Goal: Task Accomplishment & Management: Manage account settings

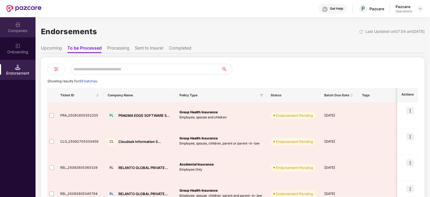
click at [18, 32] on div "Companies" at bounding box center [18, 30] width 36 height 5
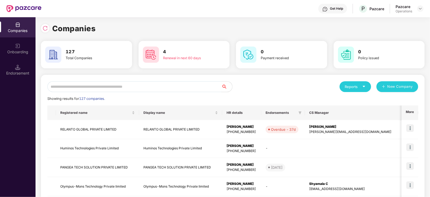
drag, startPoint x: 96, startPoint y: 84, endPoint x: 96, endPoint y: 88, distance: 3.8
click at [96, 88] on input "text" at bounding box center [134, 86] width 174 height 11
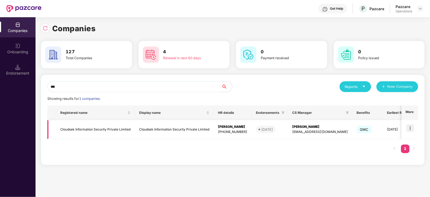
type input "***"
click at [111, 131] on td "Cloudsek Information Security Private Limited" at bounding box center [95, 129] width 79 height 19
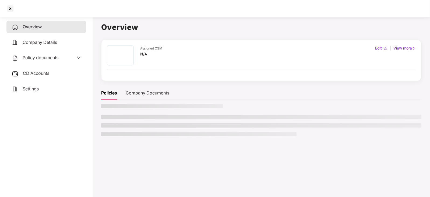
click at [45, 71] on span "CD Accounts" at bounding box center [36, 73] width 26 height 5
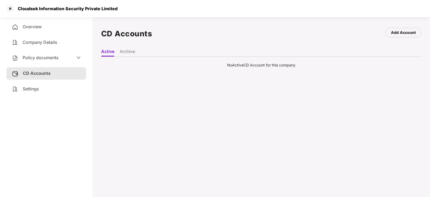
click at [41, 53] on div "Policy documents" at bounding box center [46, 58] width 80 height 12
drag, startPoint x: 40, startPoint y: 54, endPoint x: 40, endPoint y: 57, distance: 3.2
click at [40, 55] on div "Policy documents" at bounding box center [46, 58] width 80 height 12
click at [40, 57] on span "Policy documents" at bounding box center [41, 57] width 36 height 5
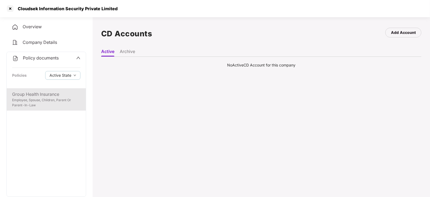
click at [42, 92] on div "Group Health Insurance" at bounding box center [46, 94] width 68 height 7
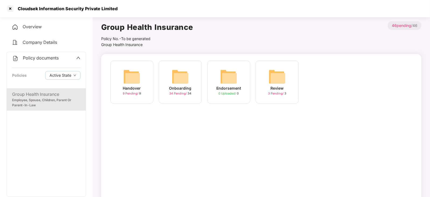
click at [69, 58] on div "Policy documents" at bounding box center [46, 58] width 68 height 7
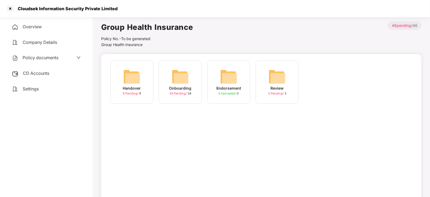
click at [34, 41] on span "Company Details" at bounding box center [40, 42] width 34 height 5
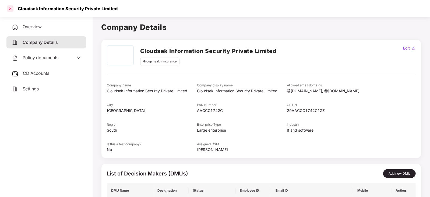
click at [12, 9] on div at bounding box center [10, 8] width 9 height 9
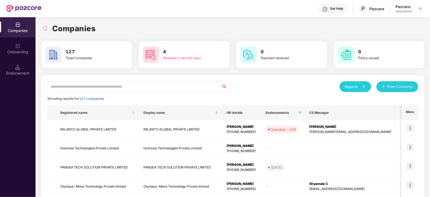
click at [120, 87] on input "text" at bounding box center [134, 86] width 174 height 11
click at [112, 86] on input "text" at bounding box center [134, 86] width 174 height 11
paste input "**********"
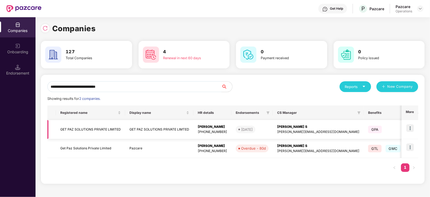
type input "**********"
click at [103, 125] on td "GET PAZ SOLUTIONS PRIVATE LIMITED" at bounding box center [90, 129] width 69 height 19
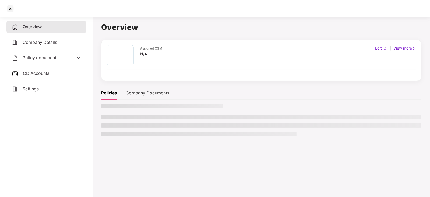
click at [35, 76] on div "CD Accounts" at bounding box center [46, 73] width 80 height 12
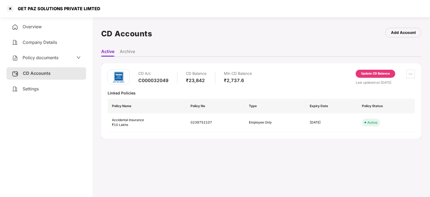
click at [367, 70] on div "Update CD Balance" at bounding box center [376, 74] width 40 height 8
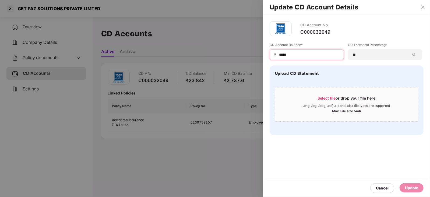
drag, startPoint x: 294, startPoint y: 55, endPoint x: 269, endPoint y: 53, distance: 24.8
click at [269, 53] on div "CD Account No. C000032049 CD Account Balance* ₹ ***** CD Threshold Percentage *…" at bounding box center [346, 78] width 167 height 127
paste input
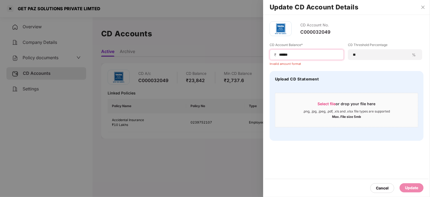
click at [279, 54] on input "*****" at bounding box center [309, 55] width 61 height 6
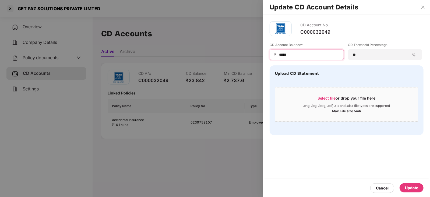
type input "*****"
click at [419, 185] on div "Update" at bounding box center [411, 188] width 13 height 6
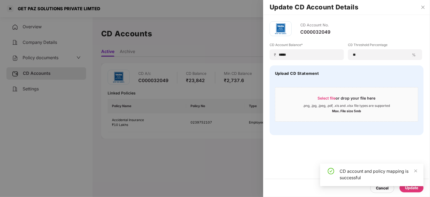
click at [51, 58] on div at bounding box center [215, 98] width 430 height 197
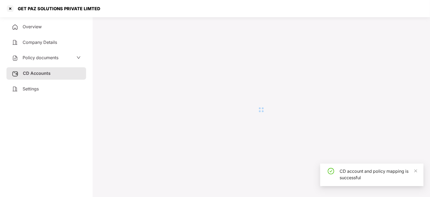
click at [51, 58] on span "Policy documents" at bounding box center [41, 57] width 36 height 5
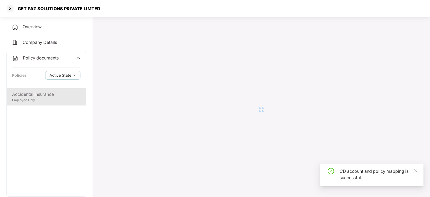
click at [50, 91] on div "Accidental Insurance Employee Only" at bounding box center [46, 96] width 79 height 17
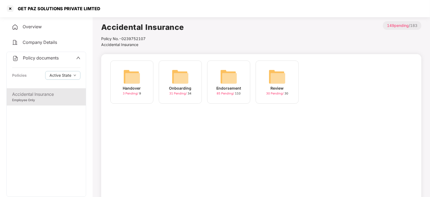
click at [227, 81] on img at bounding box center [228, 76] width 17 height 17
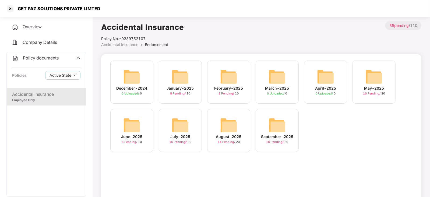
click at [280, 128] on img at bounding box center [277, 125] width 17 height 17
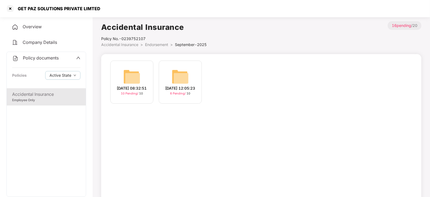
click at [134, 76] on img at bounding box center [131, 76] width 17 height 17
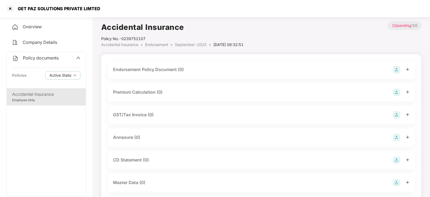
click at [400, 67] on img at bounding box center [397, 70] width 8 height 8
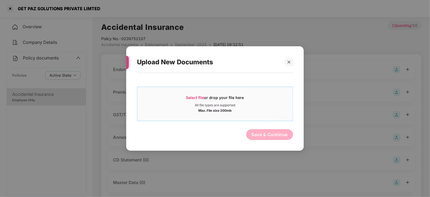
click at [200, 99] on span "Select file" at bounding box center [195, 97] width 18 height 5
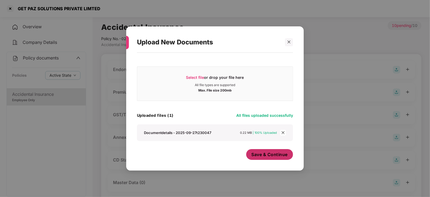
click at [267, 157] on span "Save & Continue" at bounding box center [270, 155] width 36 height 6
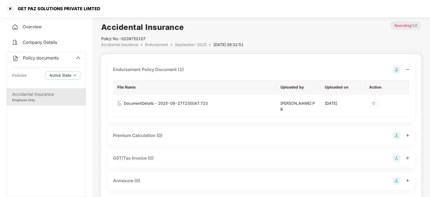
click at [397, 183] on img at bounding box center [397, 181] width 8 height 8
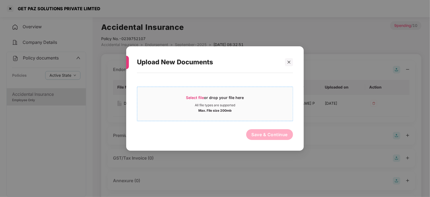
click at [197, 96] on span "Select file" at bounding box center [195, 97] width 18 height 5
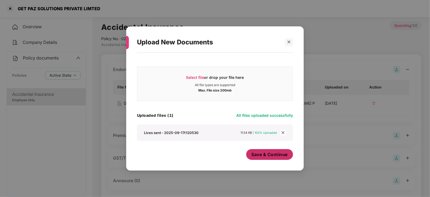
click at [260, 158] on button "Save & Continue" at bounding box center [269, 154] width 47 height 11
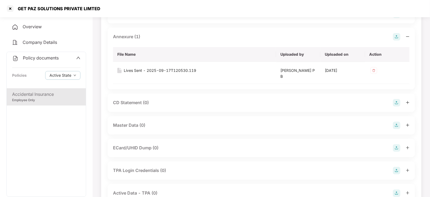
scroll to position [168, 0]
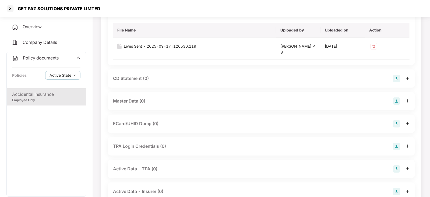
click at [398, 77] on img at bounding box center [397, 79] width 8 height 8
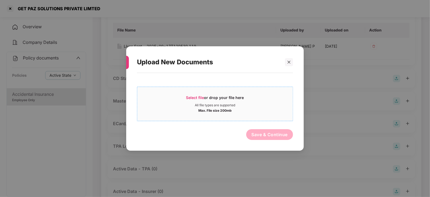
click at [202, 94] on span "Select file or drop your file here All file types are supported Max. File size …" at bounding box center [215, 104] width 156 height 26
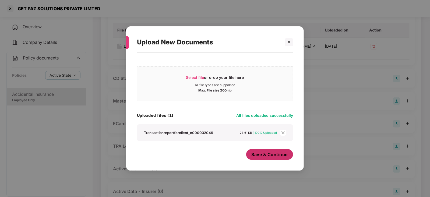
click at [273, 155] on span "Save & Continue" at bounding box center [270, 155] width 36 height 6
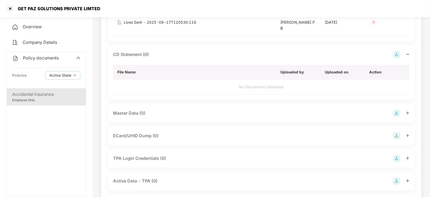
scroll to position [202, 0]
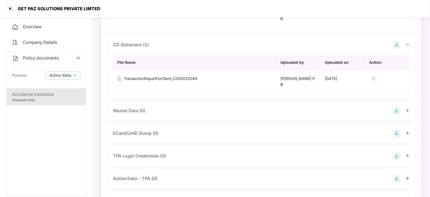
click at [398, 109] on img at bounding box center [397, 111] width 8 height 8
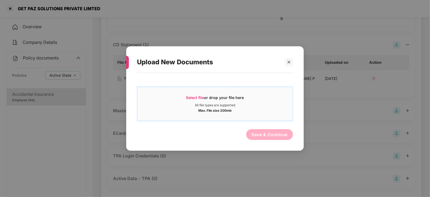
click at [194, 97] on span "Select file" at bounding box center [195, 97] width 18 height 5
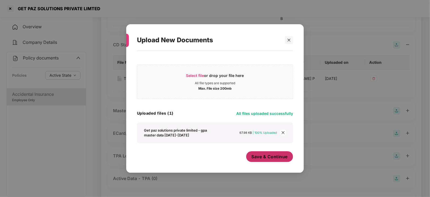
click at [261, 161] on button "Save & Continue" at bounding box center [269, 156] width 47 height 11
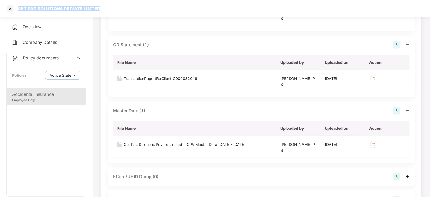
drag, startPoint x: 19, startPoint y: 6, endPoint x: 108, endPoint y: 10, distance: 89.8
click at [108, 10] on div "GET PAZ SOLUTIONS PRIVATE LIMTED" at bounding box center [215, 8] width 430 height 17
copy div "GET PAZ SOLUTIONS PRIVATE LIMTED"
click at [11, 8] on div at bounding box center [10, 8] width 9 height 9
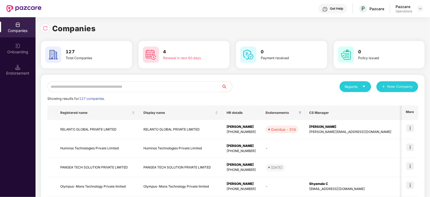
scroll to position [0, 0]
click at [142, 84] on input "text" at bounding box center [134, 86] width 174 height 11
paste input "**********"
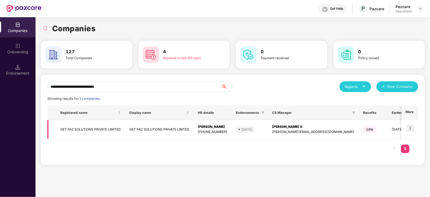
type input "**********"
click at [412, 128] on img at bounding box center [411, 128] width 8 height 8
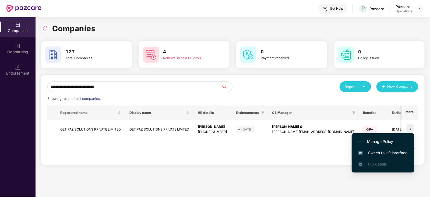
click at [392, 151] on span "Switch to HR interface" at bounding box center [383, 153] width 49 height 6
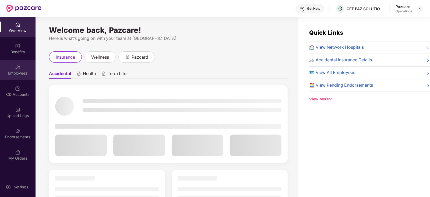
click at [20, 69] on img at bounding box center [17, 67] width 5 height 5
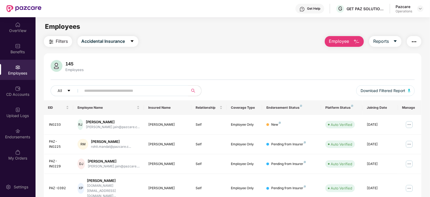
click at [62, 42] on span "Filters" at bounding box center [62, 41] width 12 height 7
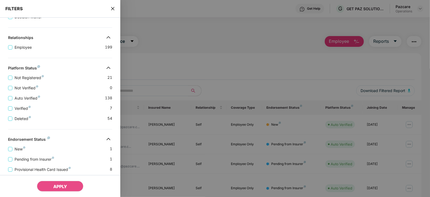
scroll to position [101, 0]
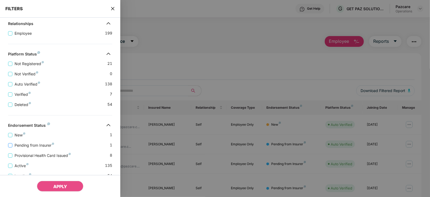
click at [43, 147] on span "Pending from Insurer" at bounding box center [34, 145] width 44 height 6
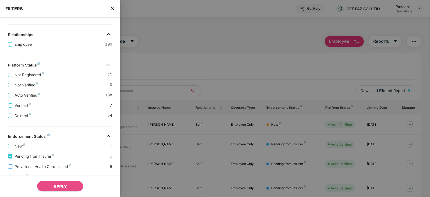
click at [46, 168] on span "Provisional Health Card Issued" at bounding box center [42, 167] width 61 height 6
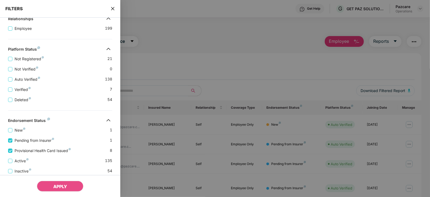
scroll to position [146, 0]
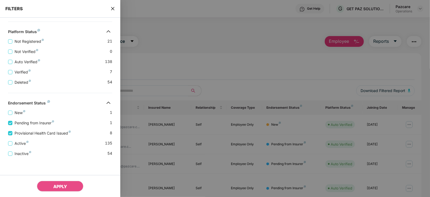
click at [57, 180] on div "APPLY" at bounding box center [60, 186] width 120 height 22
click at [57, 183] on button "APPLY" at bounding box center [60, 186] width 47 height 11
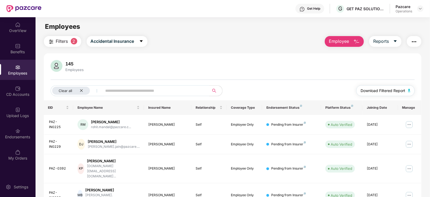
click at [410, 91] on img "button" at bounding box center [409, 90] width 3 height 3
click at [415, 43] on img "button" at bounding box center [414, 42] width 6 height 6
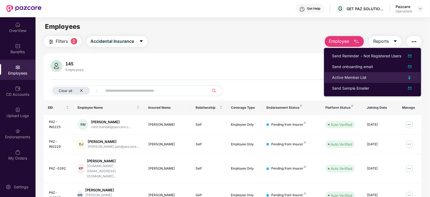
click at [347, 81] on li "Active Member List" at bounding box center [372, 77] width 97 height 11
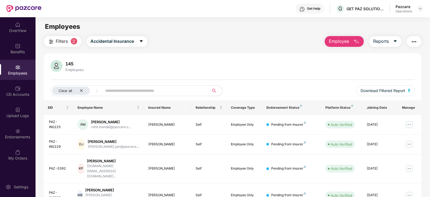
click at [415, 44] on img "button" at bounding box center [414, 42] width 6 height 6
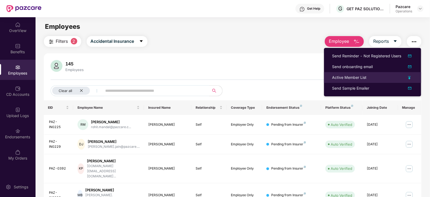
click at [355, 77] on div "Active Member List" at bounding box center [349, 78] width 34 height 6
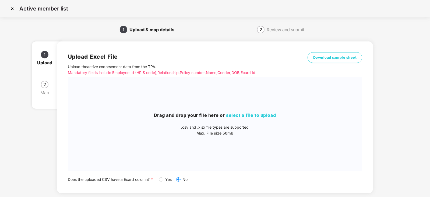
click at [240, 116] on span "select a file to upload" at bounding box center [251, 115] width 50 height 5
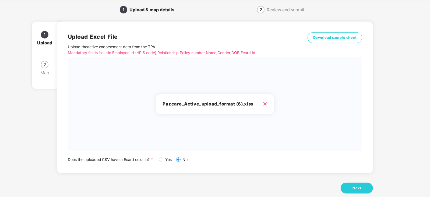
scroll to position [30, 0]
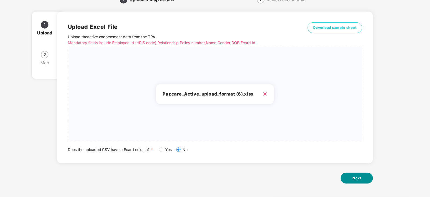
click at [348, 175] on button "Next" at bounding box center [357, 178] width 32 height 11
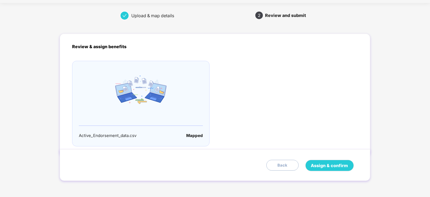
scroll to position [0, 0]
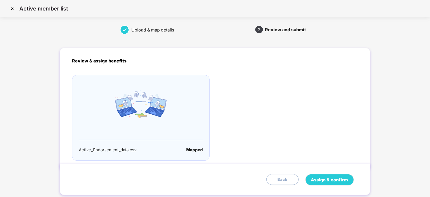
click at [326, 172] on div "Assign & confirm Back" at bounding box center [215, 180] width 311 height 32
click at [326, 177] on span "Assign & confirm" at bounding box center [329, 180] width 37 height 7
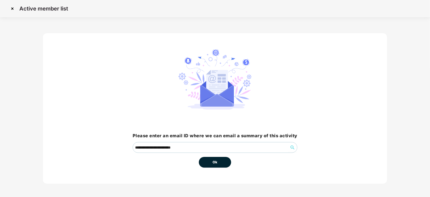
click at [224, 164] on button "Ok" at bounding box center [215, 162] width 32 height 11
click at [215, 164] on span "Ok" at bounding box center [215, 162] width 5 height 5
click at [219, 161] on button "Ok" at bounding box center [215, 162] width 32 height 11
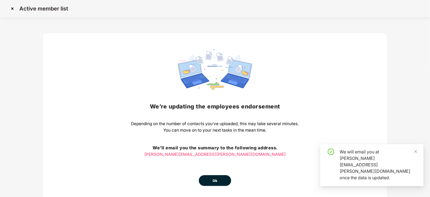
click at [216, 178] on span "Ok" at bounding box center [215, 180] width 5 height 5
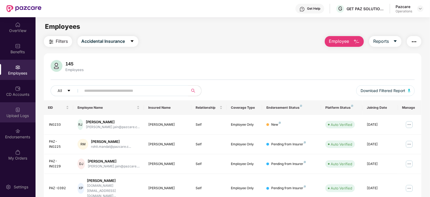
click at [15, 120] on div "Upload Logs" at bounding box center [18, 112] width 36 height 20
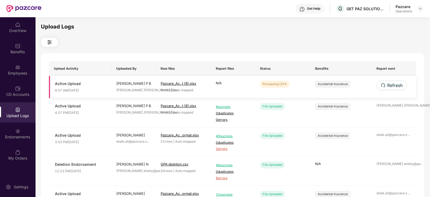
click at [386, 90] on td "Refresh" at bounding box center [394, 87] width 45 height 22
click at [398, 85] on span "Refresh" at bounding box center [395, 85] width 15 height 7
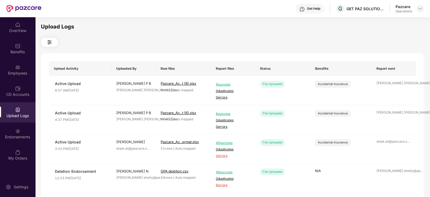
click at [421, 11] on div at bounding box center [420, 8] width 6 height 6
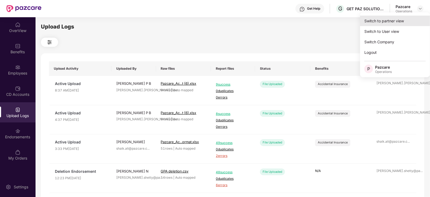
click at [398, 21] on div "Switch to partner view" at bounding box center [395, 21] width 70 height 11
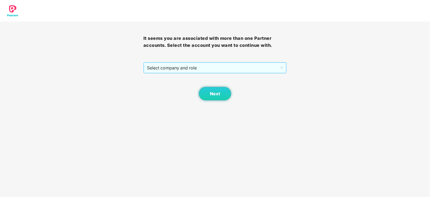
drag, startPoint x: 191, startPoint y: 61, endPoint x: 189, endPoint y: 66, distance: 5.7
click at [189, 65] on div "It seems you are associated with more than one Partner accounts. Select the acc…" at bounding box center [216, 61] width 144 height 79
click at [189, 66] on span "Select company and role" at bounding box center [215, 68] width 137 height 10
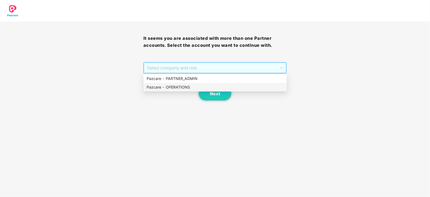
click at [180, 85] on div "Pazcare - OPERATIONS" at bounding box center [215, 87] width 137 height 6
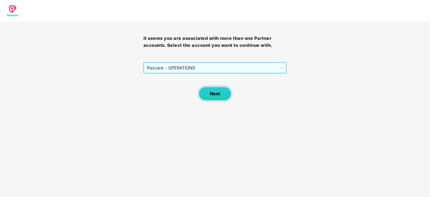
click at [209, 94] on button "Next" at bounding box center [215, 93] width 32 height 13
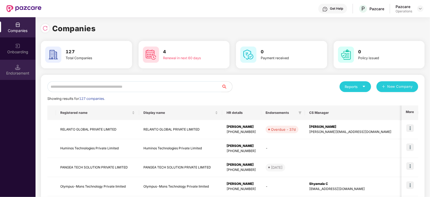
click at [16, 68] on img at bounding box center [17, 67] width 5 height 5
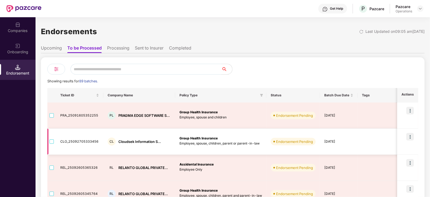
click at [131, 138] on div "CL Cloudsek Information S..." at bounding box center [139, 142] width 63 height 8
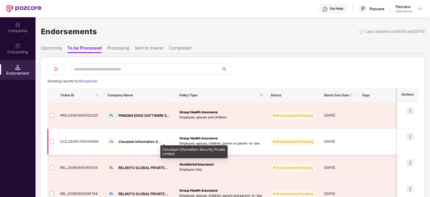
click at [129, 140] on div "Cloudsek Information S..." at bounding box center [139, 141] width 43 height 5
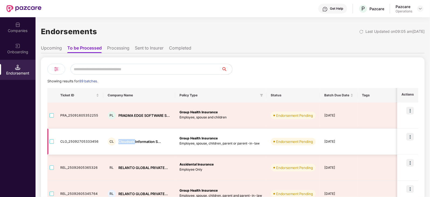
copy div "Cloudsek"
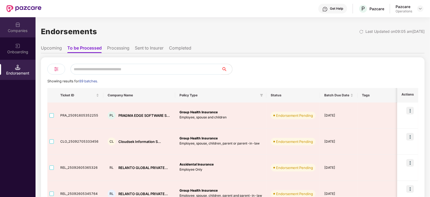
click at [25, 27] on div "Companies" at bounding box center [18, 27] width 36 height 20
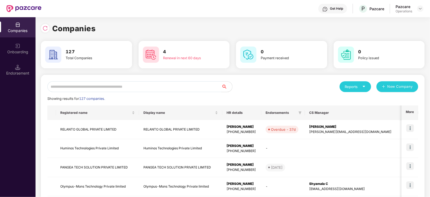
click at [79, 83] on input "text" at bounding box center [134, 86] width 174 height 11
paste input "********"
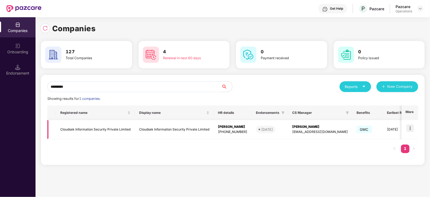
type input "********"
click at [411, 126] on img at bounding box center [411, 128] width 8 height 8
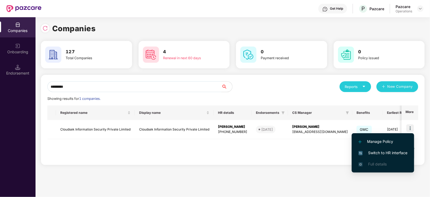
click at [393, 151] on span "Switch to HR interface" at bounding box center [383, 153] width 49 height 6
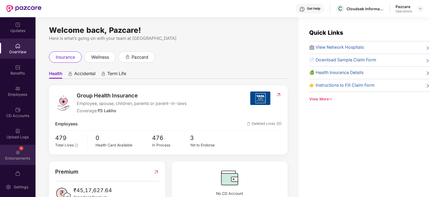
click at [23, 160] on div "Endorsements" at bounding box center [18, 158] width 36 height 5
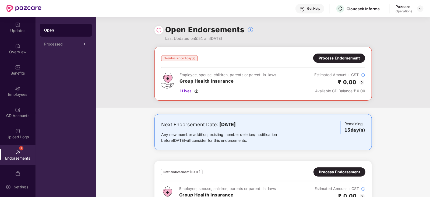
click at [327, 62] on div "Process Endorsement" at bounding box center [339, 58] width 52 height 9
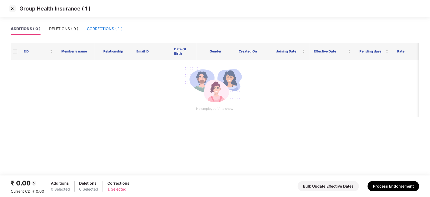
click at [117, 28] on div "CORRECTIONS ( 1 )" at bounding box center [105, 29] width 36 height 6
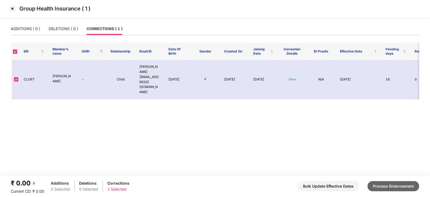
click at [381, 185] on button "Process Endorsement" at bounding box center [394, 186] width 52 height 10
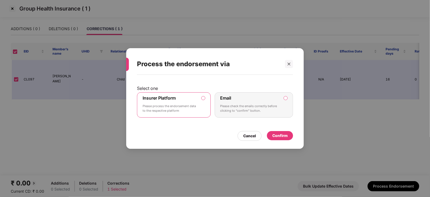
click at [282, 140] on div "Confirm" at bounding box center [280, 135] width 26 height 9
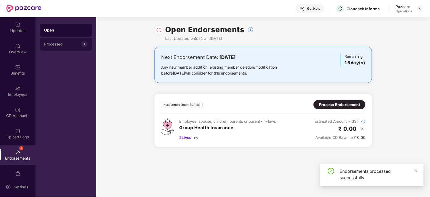
click at [52, 43] on div "Processed" at bounding box center [62, 44] width 37 height 4
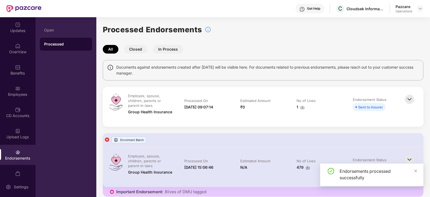
click at [413, 168] on div "Endorsements processed successfully" at bounding box center [379, 174] width 78 height 13
click at [417, 174] on link at bounding box center [416, 171] width 4 height 6
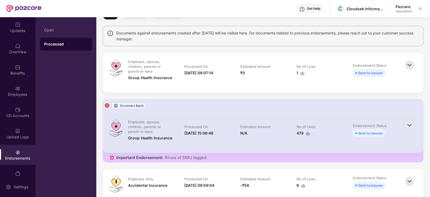
scroll to position [33, 0]
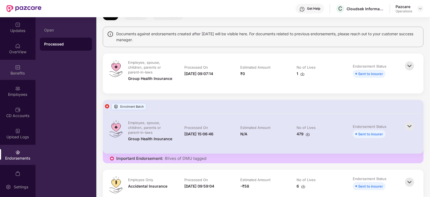
click at [20, 77] on div "Benefits" at bounding box center [18, 70] width 36 height 20
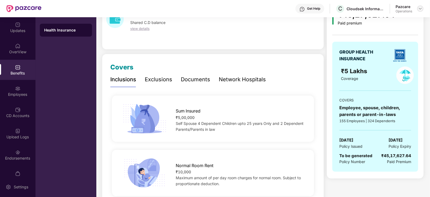
click at [417, 8] on div at bounding box center [420, 8] width 6 height 6
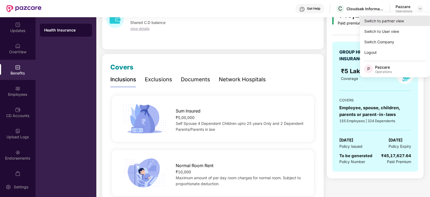
click at [400, 17] on div "Switch to partner view" at bounding box center [395, 21] width 70 height 11
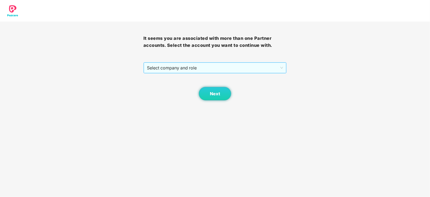
click at [224, 71] on span "Select company and role" at bounding box center [215, 68] width 137 height 10
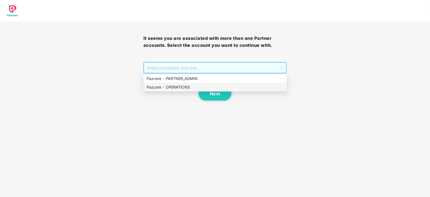
click at [188, 86] on div "Pazcare - OPERATIONS" at bounding box center [215, 87] width 137 height 6
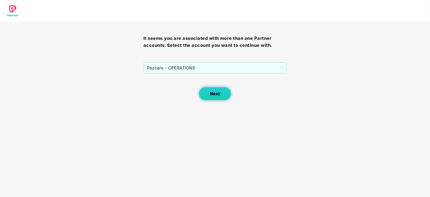
click at [212, 91] on span "Next" at bounding box center [215, 93] width 10 height 5
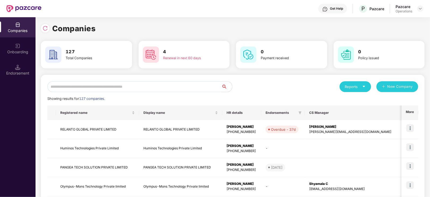
click at [22, 75] on div "Endorsement" at bounding box center [18, 73] width 36 height 5
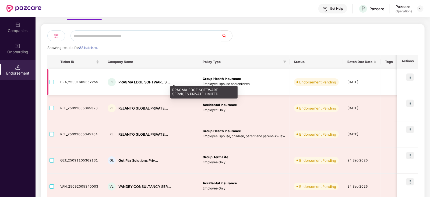
click at [130, 80] on div "PRAGMA EDGE SOFTWARE S..." at bounding box center [143, 82] width 51 height 5
copy div "PRAGMA"
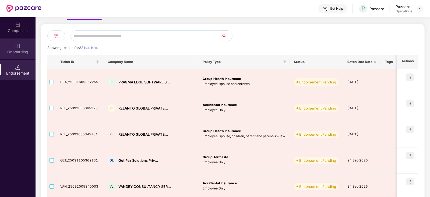
click at [23, 39] on div "Onboarding" at bounding box center [18, 49] width 36 height 20
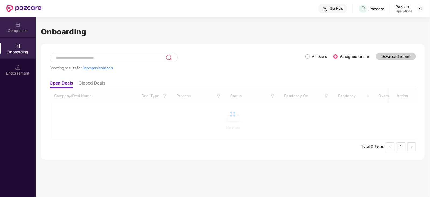
click at [23, 32] on div "Companies" at bounding box center [18, 30] width 36 height 5
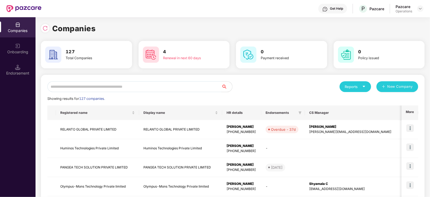
click at [115, 86] on input "text" at bounding box center [134, 86] width 174 height 11
paste input "******"
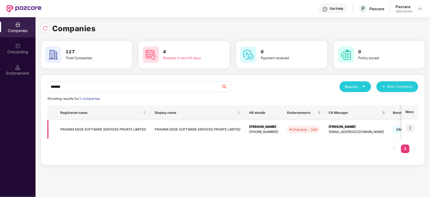
type input "******"
click at [409, 128] on img at bounding box center [411, 128] width 8 height 8
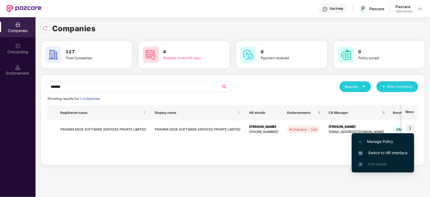
click at [395, 151] on span "Switch to HR interface" at bounding box center [383, 153] width 49 height 6
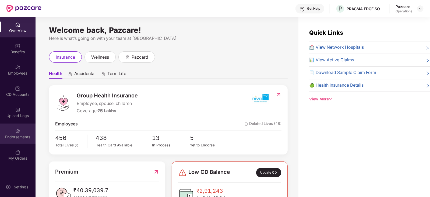
click at [16, 140] on div "Endorsements" at bounding box center [18, 134] width 36 height 20
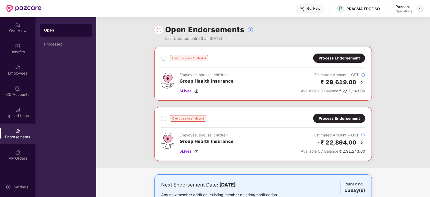
click at [423, 9] on img at bounding box center [421, 8] width 4 height 4
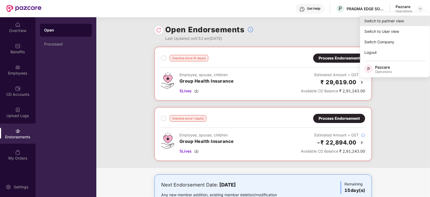
click at [403, 18] on div "Switch to partner view" at bounding box center [395, 21] width 70 height 11
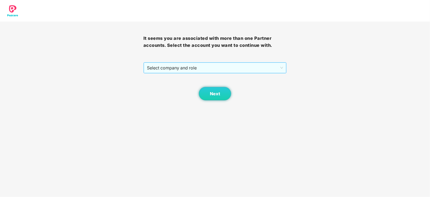
click at [249, 68] on span "Select company and role" at bounding box center [215, 68] width 137 height 10
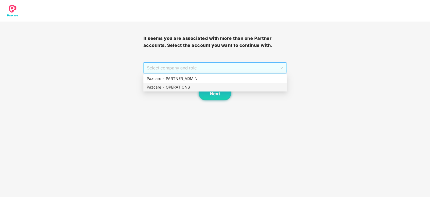
click at [192, 85] on div "Pazcare - OPERATIONS" at bounding box center [215, 87] width 137 height 6
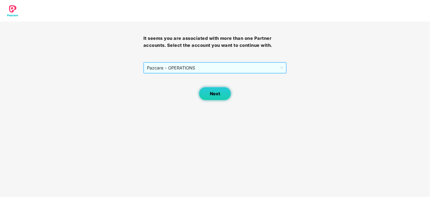
click at [202, 93] on button "Next" at bounding box center [215, 93] width 32 height 13
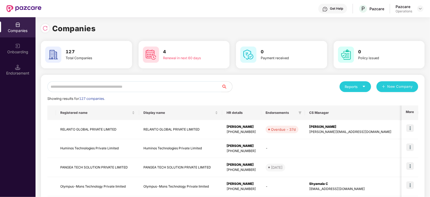
click at [157, 88] on input "text" at bounding box center [134, 86] width 174 height 11
paste input "******"
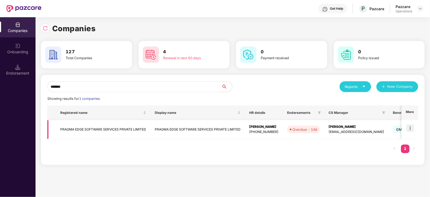
type input "******"
click at [74, 131] on td "PRAGMA EDGE SOFTWARE SERVICES PRIVATE LIMITED" at bounding box center [103, 129] width 95 height 19
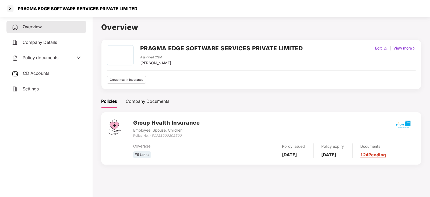
click at [36, 91] on span "Settings" at bounding box center [31, 88] width 16 height 5
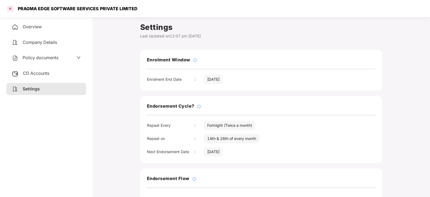
click at [8, 11] on div at bounding box center [10, 8] width 9 height 9
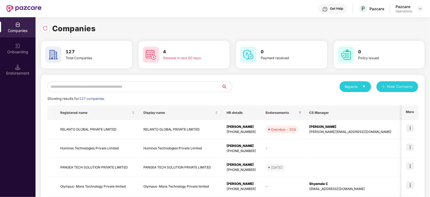
click at [139, 85] on input "text" at bounding box center [134, 86] width 174 height 11
paste input "******"
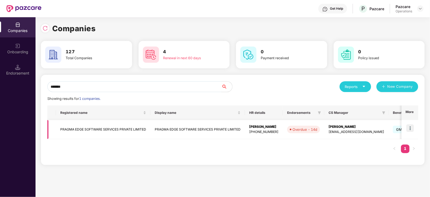
type input "******"
click at [411, 130] on img at bounding box center [411, 128] width 8 height 8
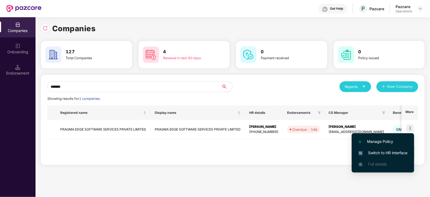
click at [399, 149] on li "Switch to HR interface" at bounding box center [383, 152] width 62 height 11
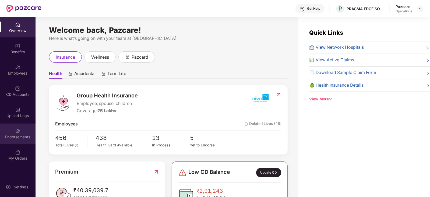
click at [15, 141] on div "Endorsements" at bounding box center [18, 134] width 36 height 20
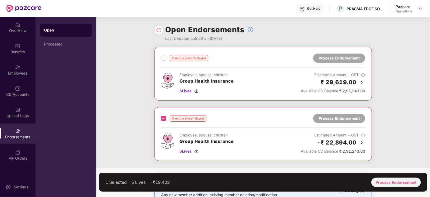
click at [163, 61] on label at bounding box center [163, 58] width 5 height 6
click at [408, 181] on div "Process Endorsement" at bounding box center [397, 182] width 50 height 9
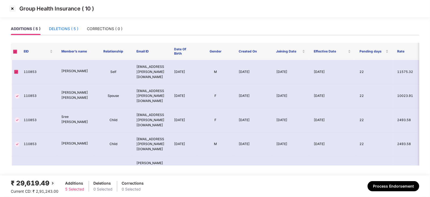
click at [61, 28] on div "DELETIONS ( 5 )" at bounding box center [63, 29] width 29 height 6
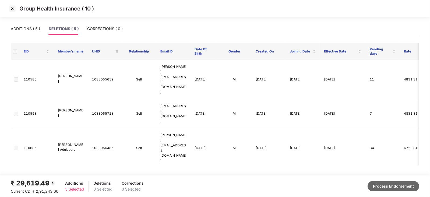
click at [385, 187] on button "Process Endorsement" at bounding box center [394, 186] width 52 height 10
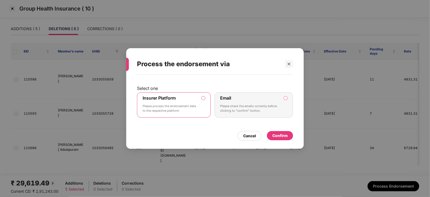
click at [285, 135] on div "Confirm" at bounding box center [280, 136] width 15 height 6
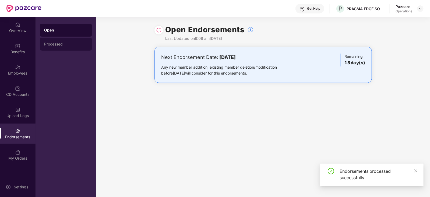
click at [59, 46] on div "Processed" at bounding box center [66, 44] width 44 height 4
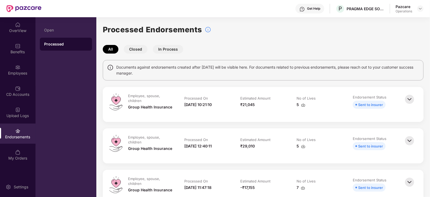
click at [409, 140] on img at bounding box center [410, 141] width 12 height 12
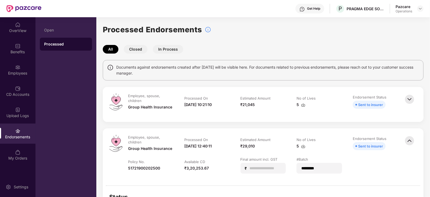
click at [410, 102] on img at bounding box center [410, 99] width 12 height 12
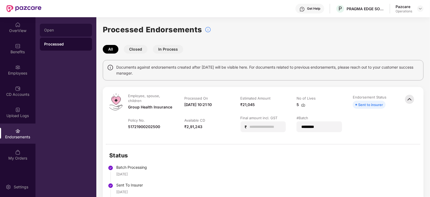
click at [46, 32] on div "Open" at bounding box center [66, 30] width 44 height 4
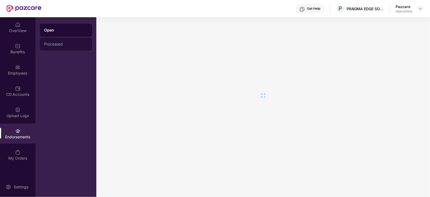
click at [59, 44] on div "Processed" at bounding box center [66, 44] width 44 height 4
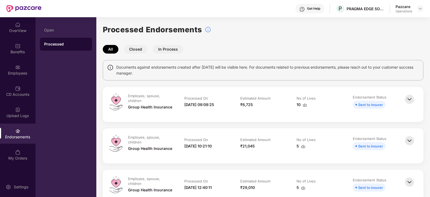
click at [305, 107] on img at bounding box center [305, 105] width 4 height 4
click at [420, 9] on img at bounding box center [421, 8] width 4 height 4
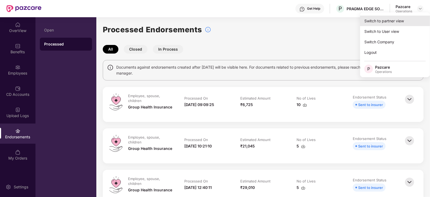
click at [397, 21] on div "Switch to partner view" at bounding box center [395, 21] width 70 height 11
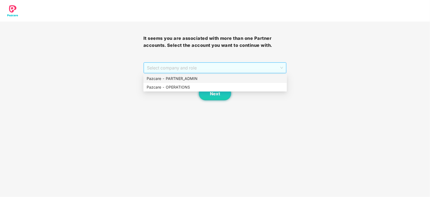
click at [203, 65] on span "Select company and role" at bounding box center [215, 68] width 137 height 10
click at [186, 90] on div "Pazcare - OPERATIONS" at bounding box center [215, 87] width 137 height 6
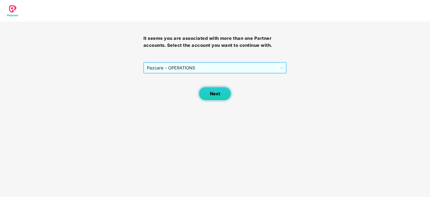
click at [223, 99] on button "Next" at bounding box center [215, 93] width 32 height 13
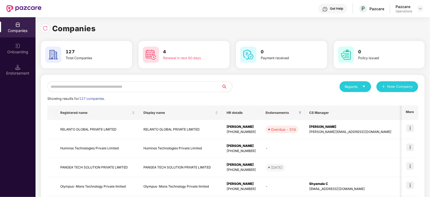
click at [19, 71] on div "Endorsement" at bounding box center [18, 73] width 36 height 5
